Goal: Task Accomplishment & Management: Manage account settings

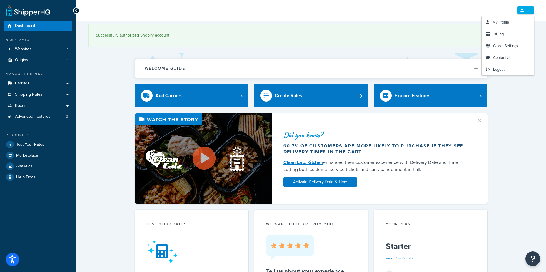
click at [530, 14] on link at bounding box center [525, 10] width 17 height 9
click at [503, 32] on span "Billing" at bounding box center [499, 34] width 10 height 6
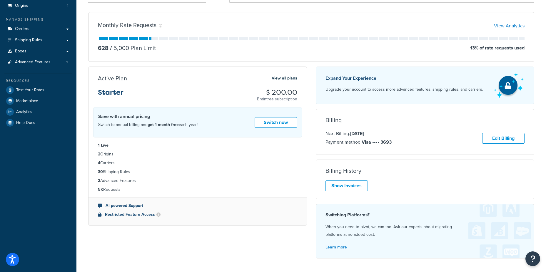
scroll to position [59, 0]
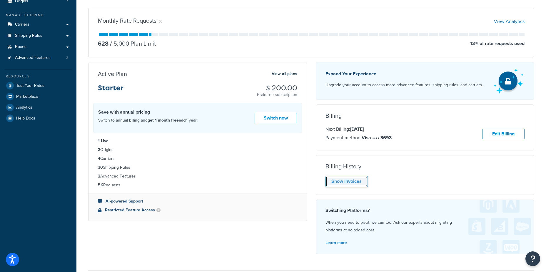
click at [353, 181] on link "Show Invoices" at bounding box center [347, 181] width 42 height 11
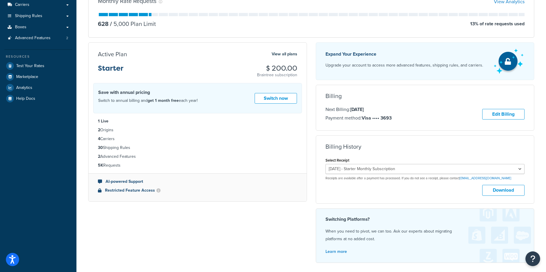
scroll to position [88, 0]
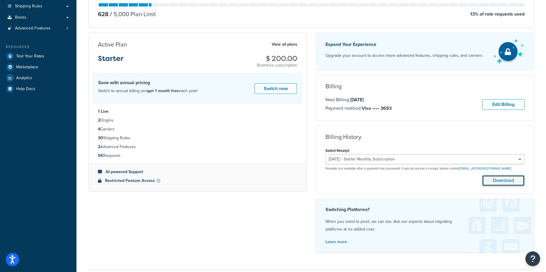
click at [505, 182] on button "Download" at bounding box center [503, 180] width 42 height 11
